Goal: Find contact information: Find contact information

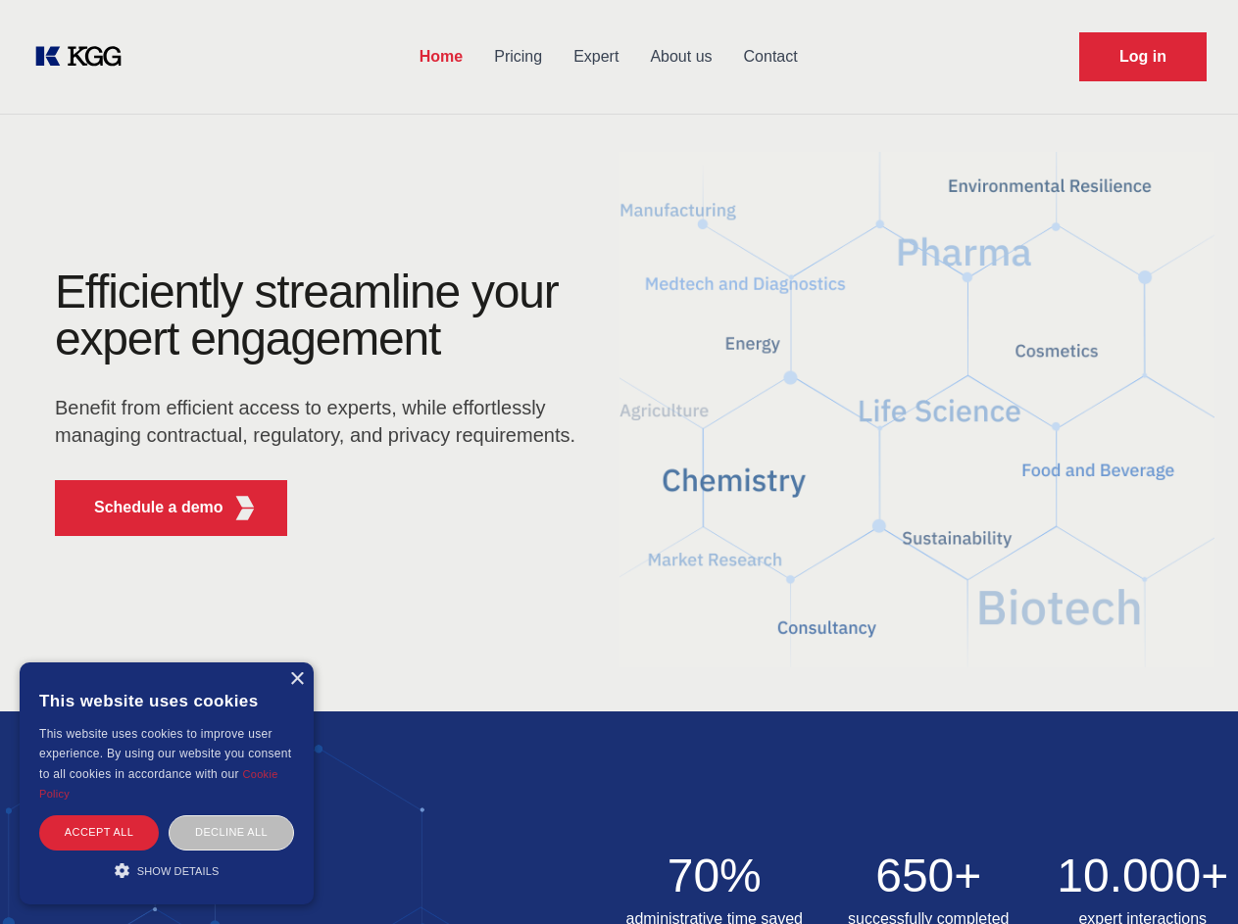
click at [618, 462] on div "Efficiently streamline your expert engagement Benefit from efficient access to …" at bounding box center [322, 410] width 596 height 283
click at [147, 508] on p "Schedule a demo" at bounding box center [158, 508] width 129 height 24
click at [296, 679] on div "×" at bounding box center [296, 679] width 15 height 15
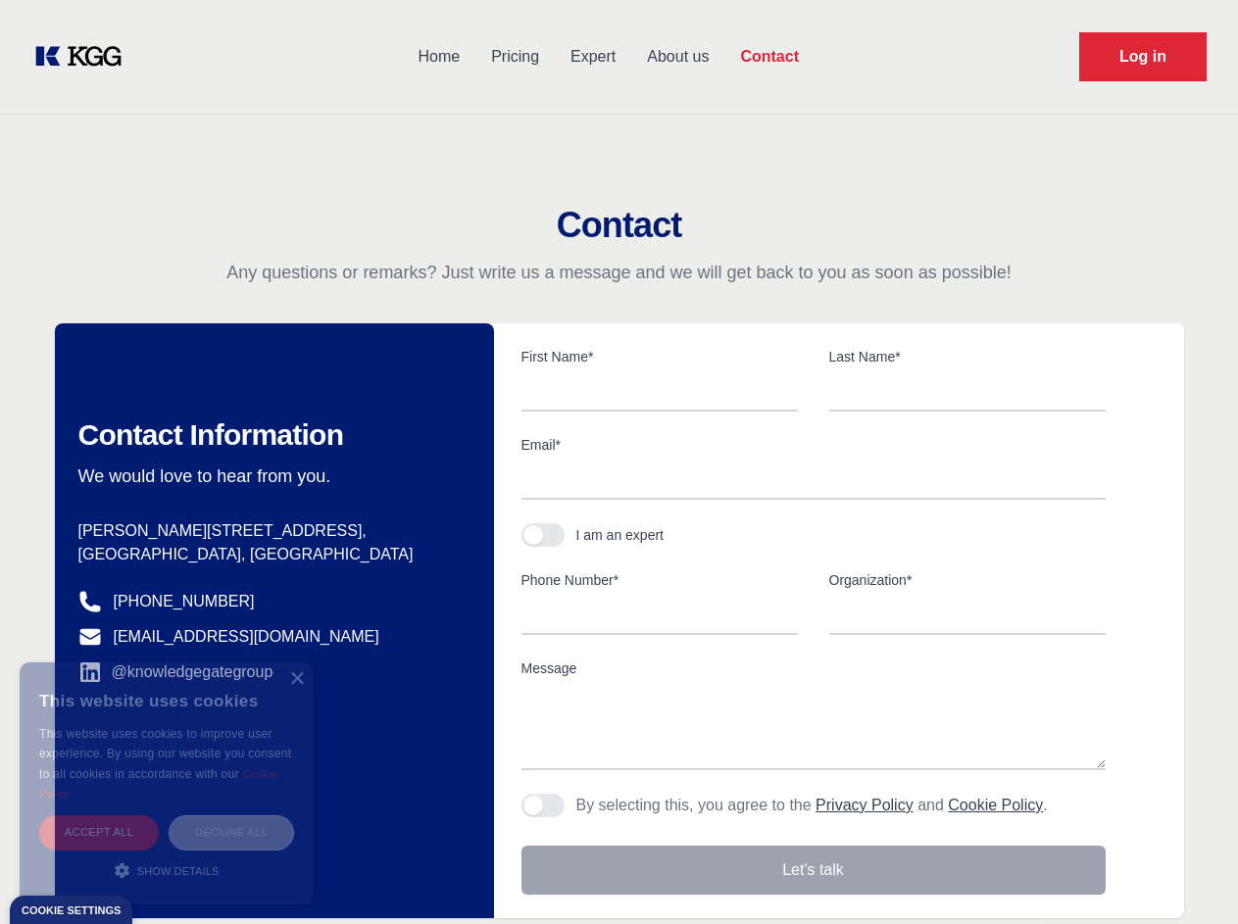
click at [99, 832] on div "Contact Information We would love to hear from you. Postal address [PERSON_NAME…" at bounding box center [274, 620] width 439 height 595
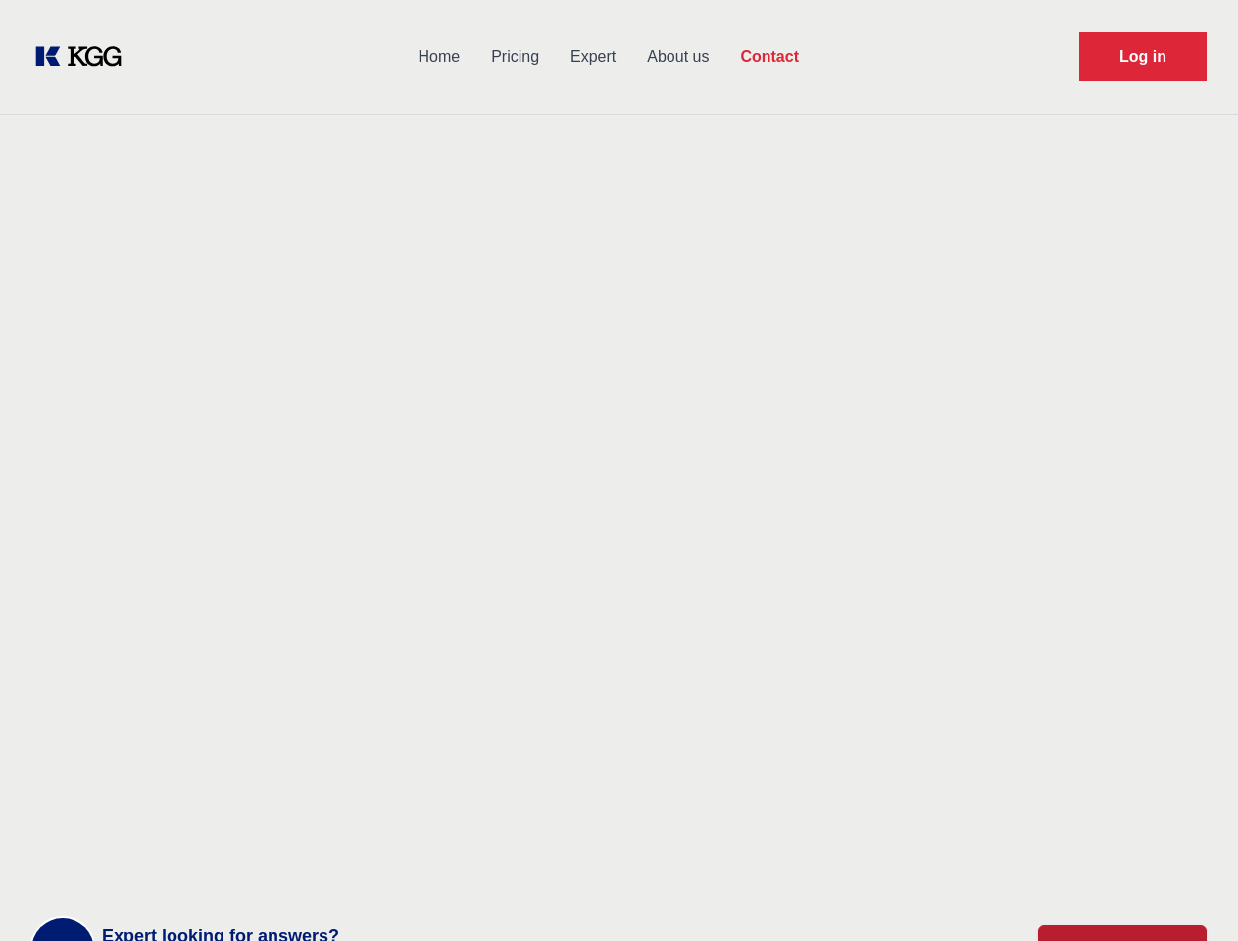
click at [231, 832] on div "Contact Information We would love to hear from you. Postal address [PERSON_NAME…" at bounding box center [274, 620] width 439 height 595
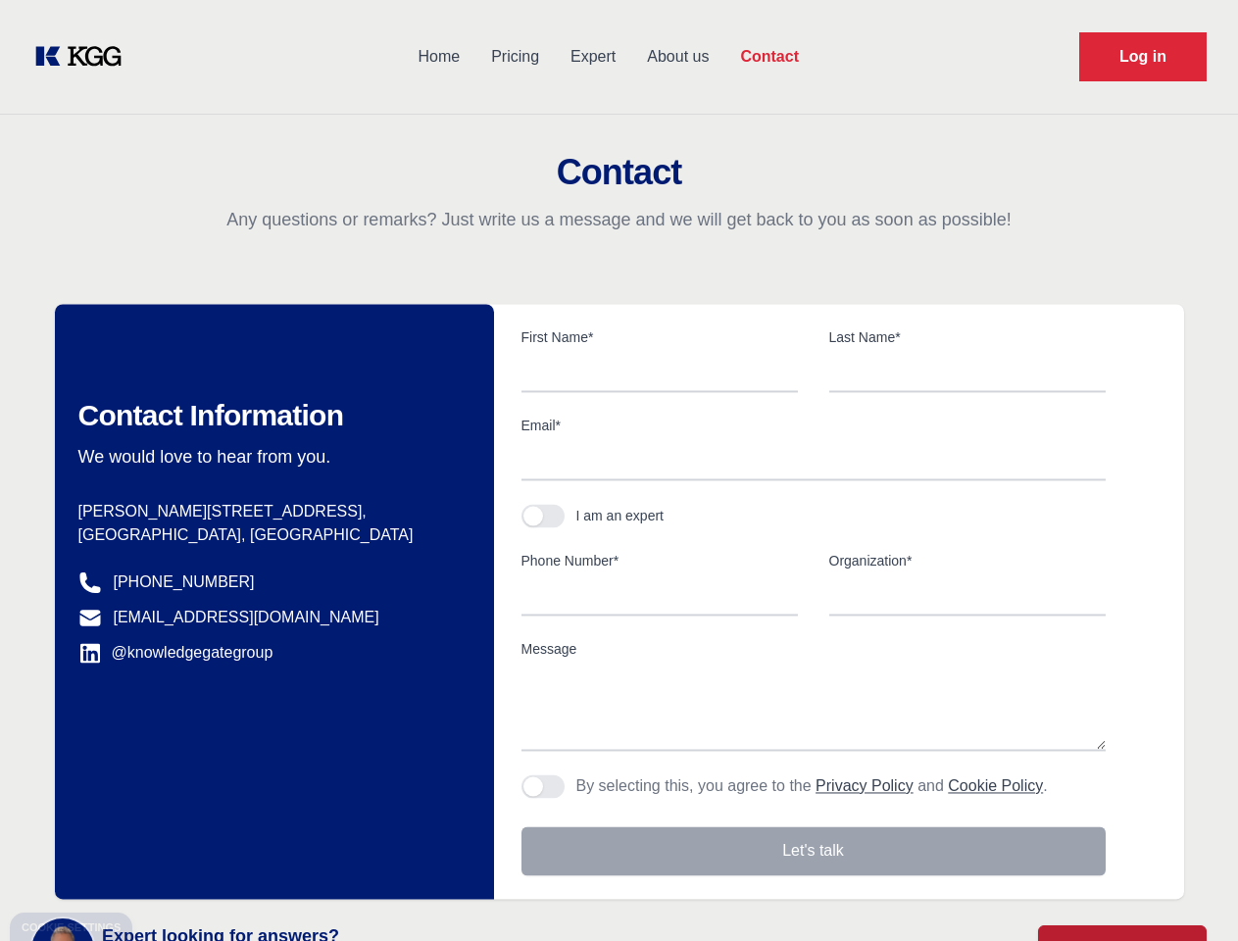
click at [167, 870] on main "Contact Any questions or remarks? Just write us a message and we will get back …" at bounding box center [619, 510] width 1238 height 1020
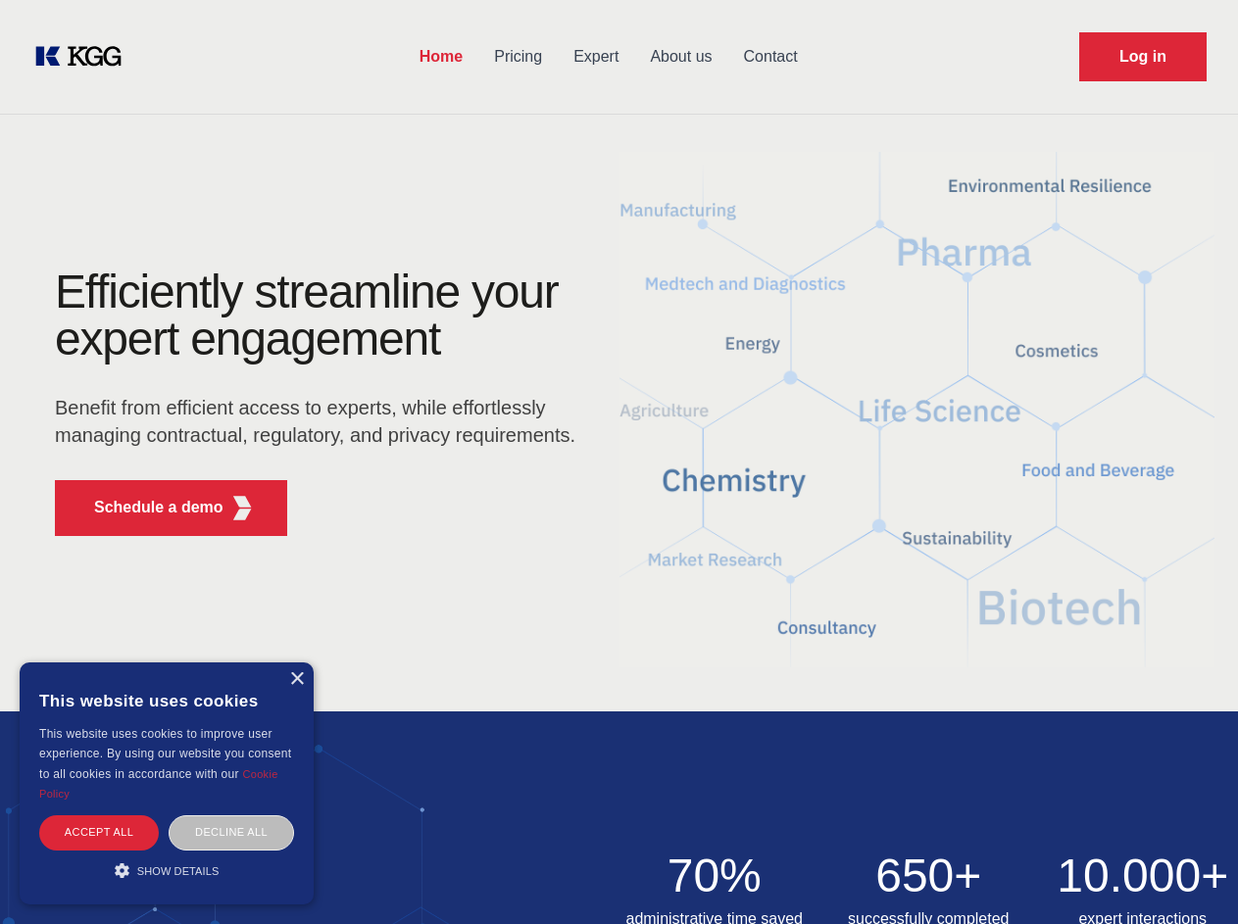
click at [618, 462] on div "Efficiently streamline your expert engagement Benefit from efficient access to …" at bounding box center [322, 410] width 596 height 283
click at [147, 508] on p "Schedule a demo" at bounding box center [158, 508] width 129 height 24
click at [296, 679] on div "×" at bounding box center [296, 679] width 15 height 15
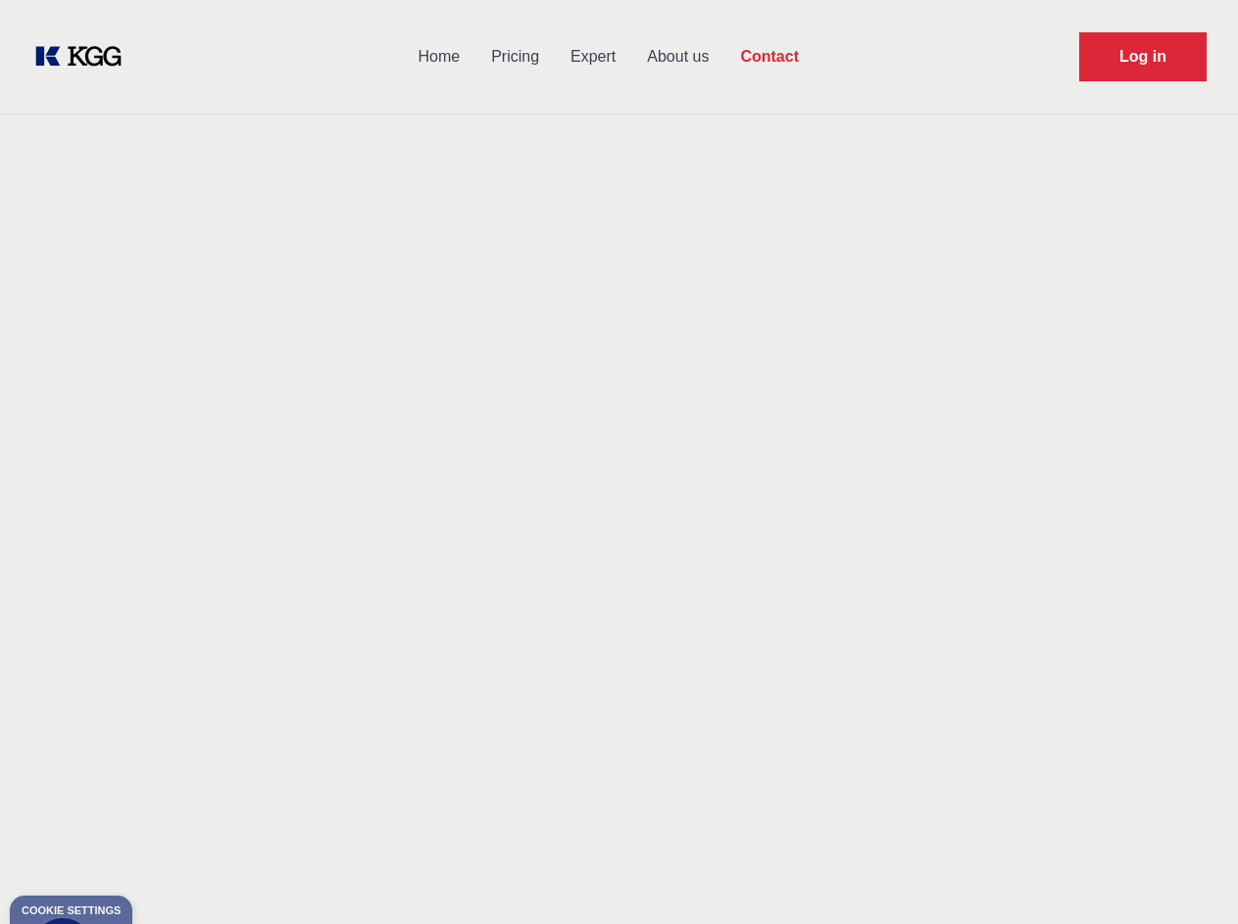
click at [231, 832] on div "Contact Information We would love to hear from you. Postal address [PERSON_NAME…" at bounding box center [274, 620] width 439 height 595
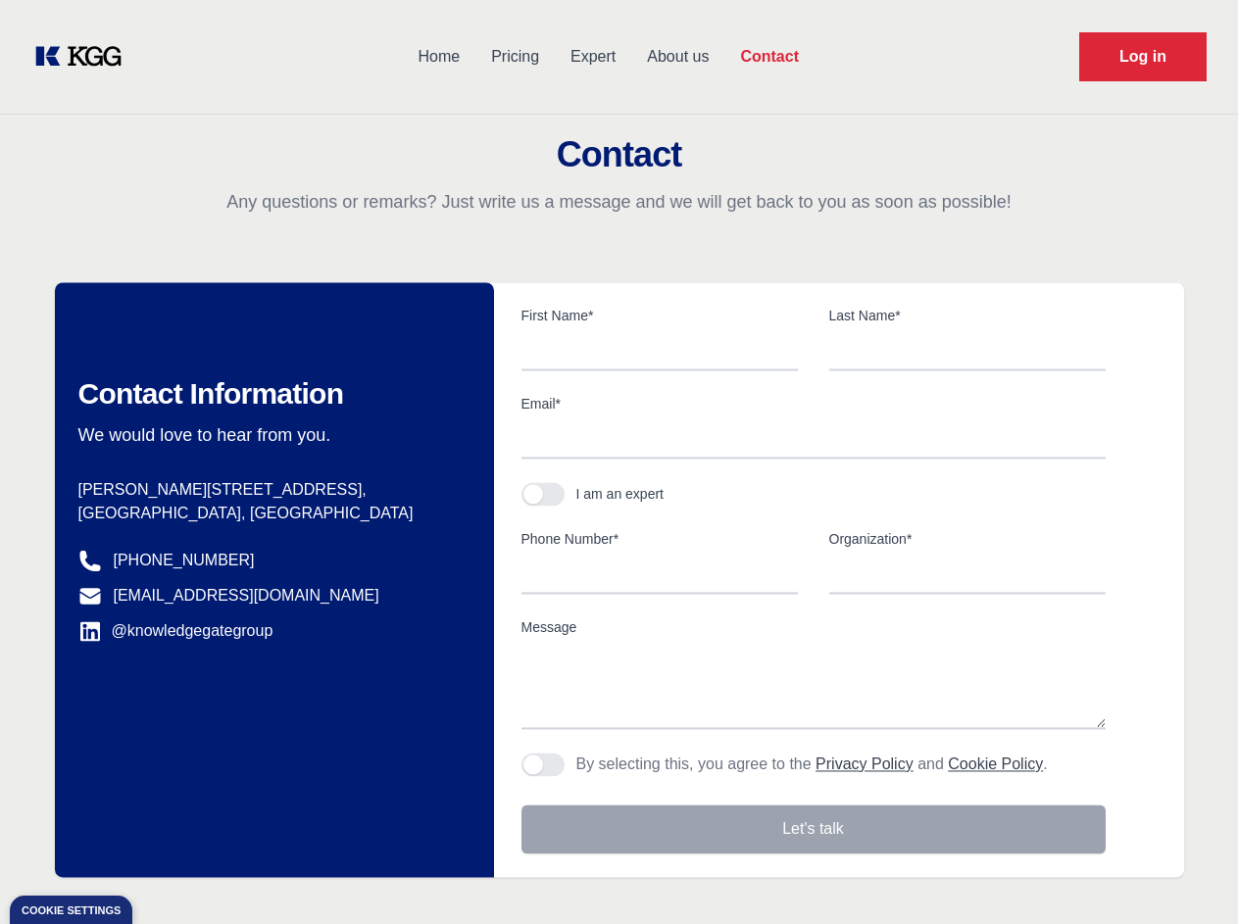
click at [167, 870] on div "Contact Information We would love to hear from you. Postal address [PERSON_NAME…" at bounding box center [274, 579] width 439 height 595
